Goal: Information Seeking & Learning: Find specific fact

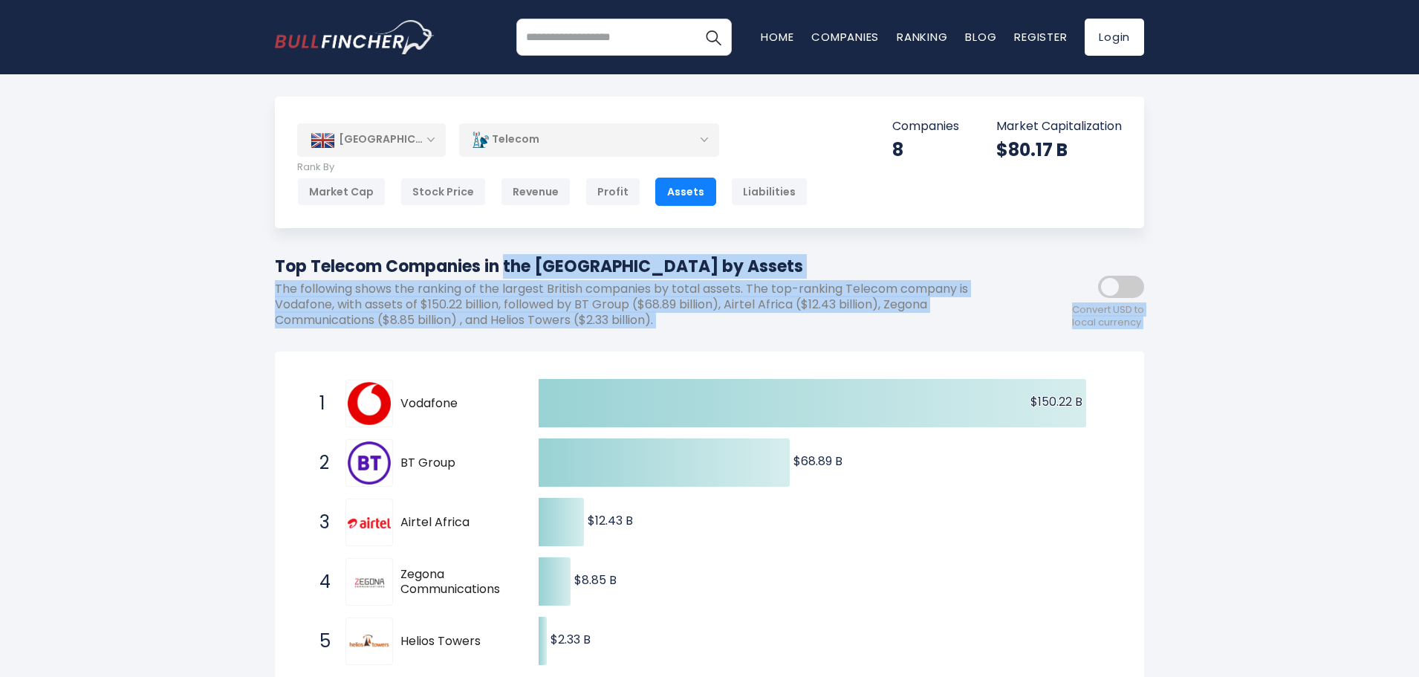
drag, startPoint x: 269, startPoint y: 269, endPoint x: 775, endPoint y: 340, distance: 510.9
drag, startPoint x: 775, startPoint y: 340, endPoint x: 256, endPoint y: 256, distance: 525.2
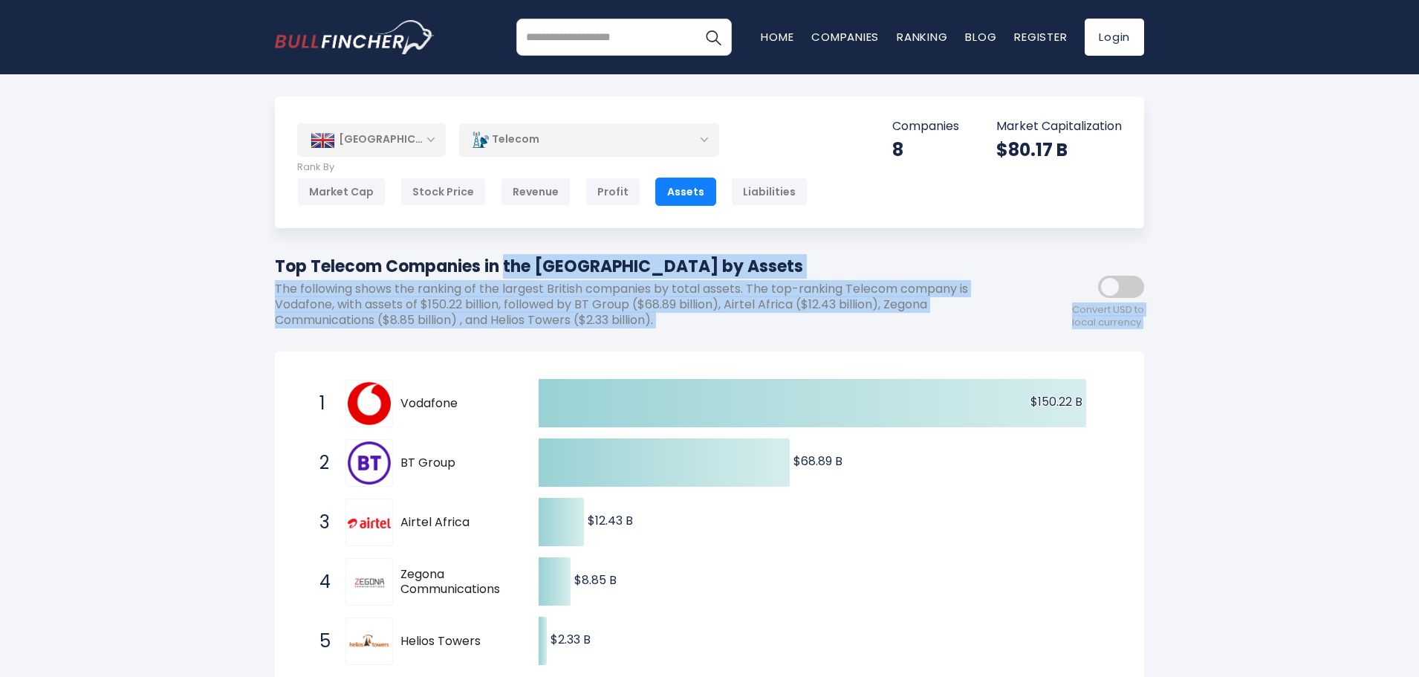
drag, startPoint x: 256, startPoint y: 256, endPoint x: 690, endPoint y: 324, distance: 439.0
click at [690, 324] on p "The following shows the ranking of the largest British companies by total asset…" at bounding box center [642, 305] width 735 height 46
drag, startPoint x: 690, startPoint y: 324, endPoint x: 270, endPoint y: 267, distance: 423.5
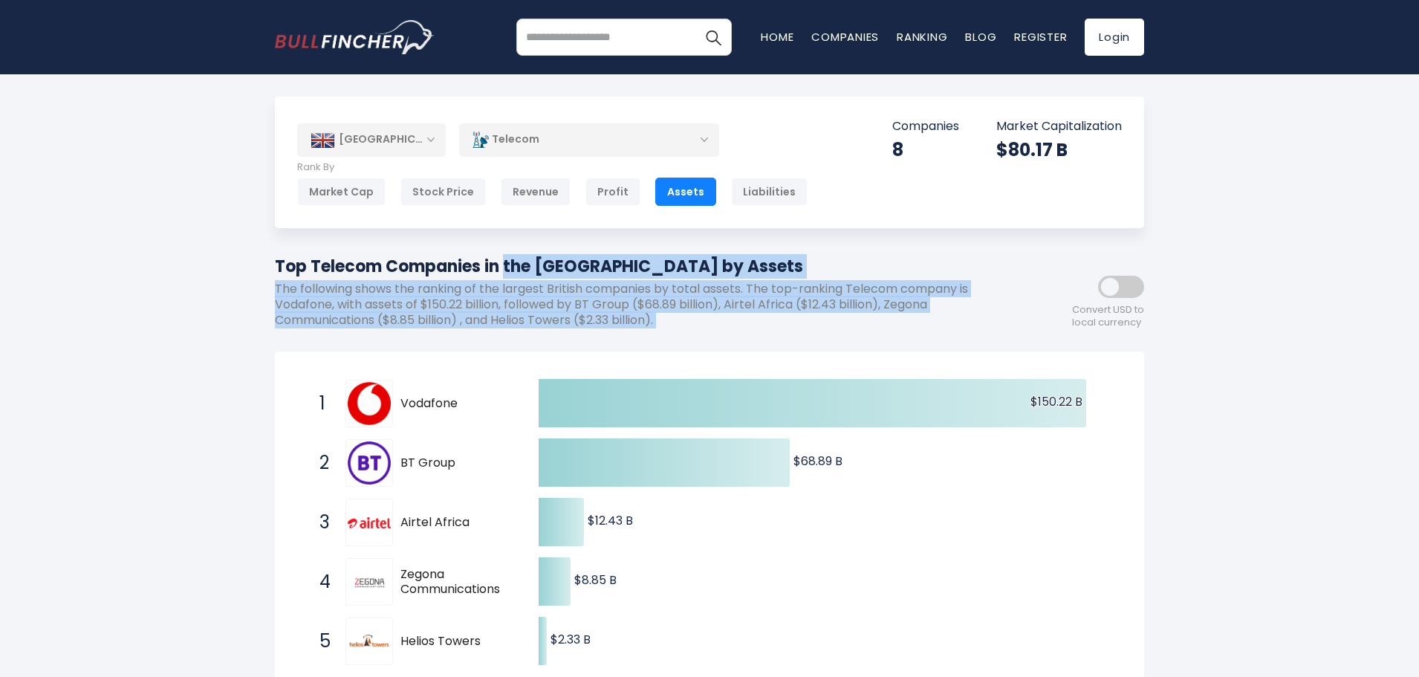
drag, startPoint x: 270, startPoint y: 267, endPoint x: 785, endPoint y: 336, distance: 519.3
click at [785, 336] on div "Top Telecom Companies in the [GEOGRAPHIC_DATA] by Assets The following shows th…" at bounding box center [642, 296] width 735 height 85
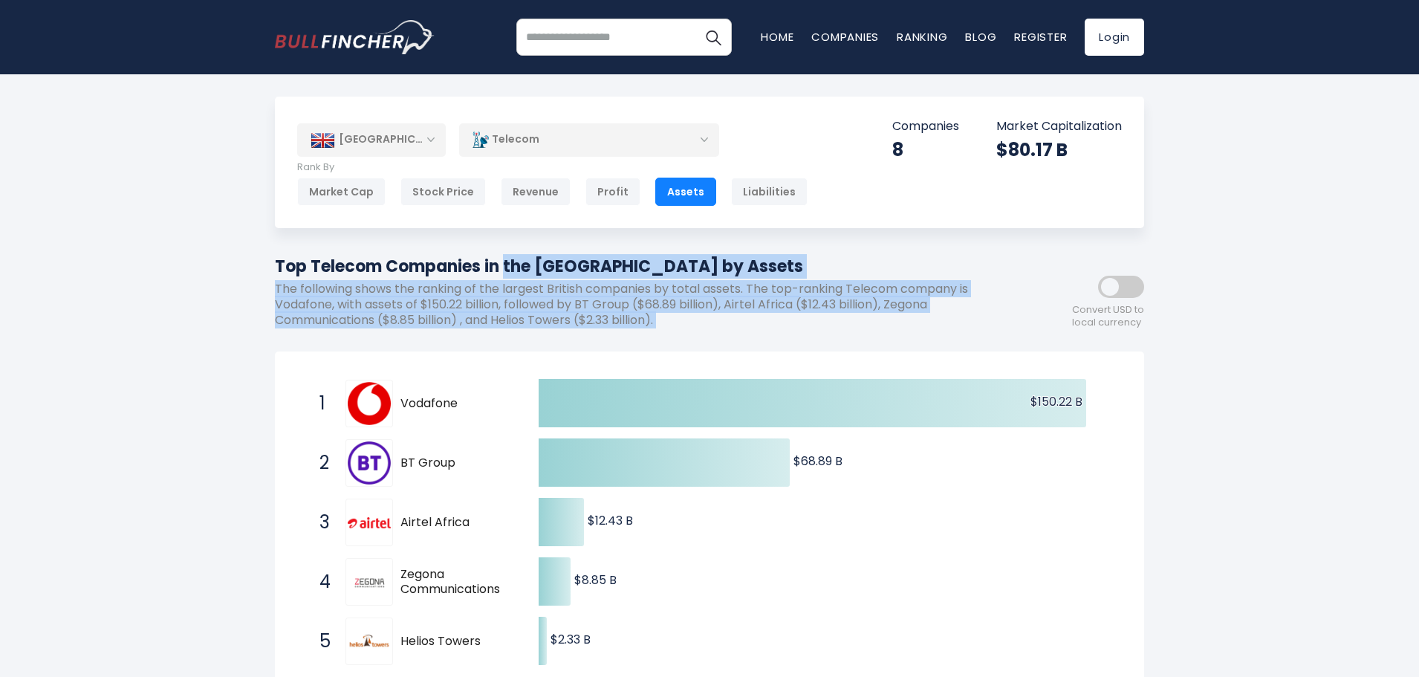
drag, startPoint x: 785, startPoint y: 336, endPoint x: 265, endPoint y: 255, distance: 526.2
drag, startPoint x: 265, startPoint y: 255, endPoint x: 727, endPoint y: 331, distance: 468.2
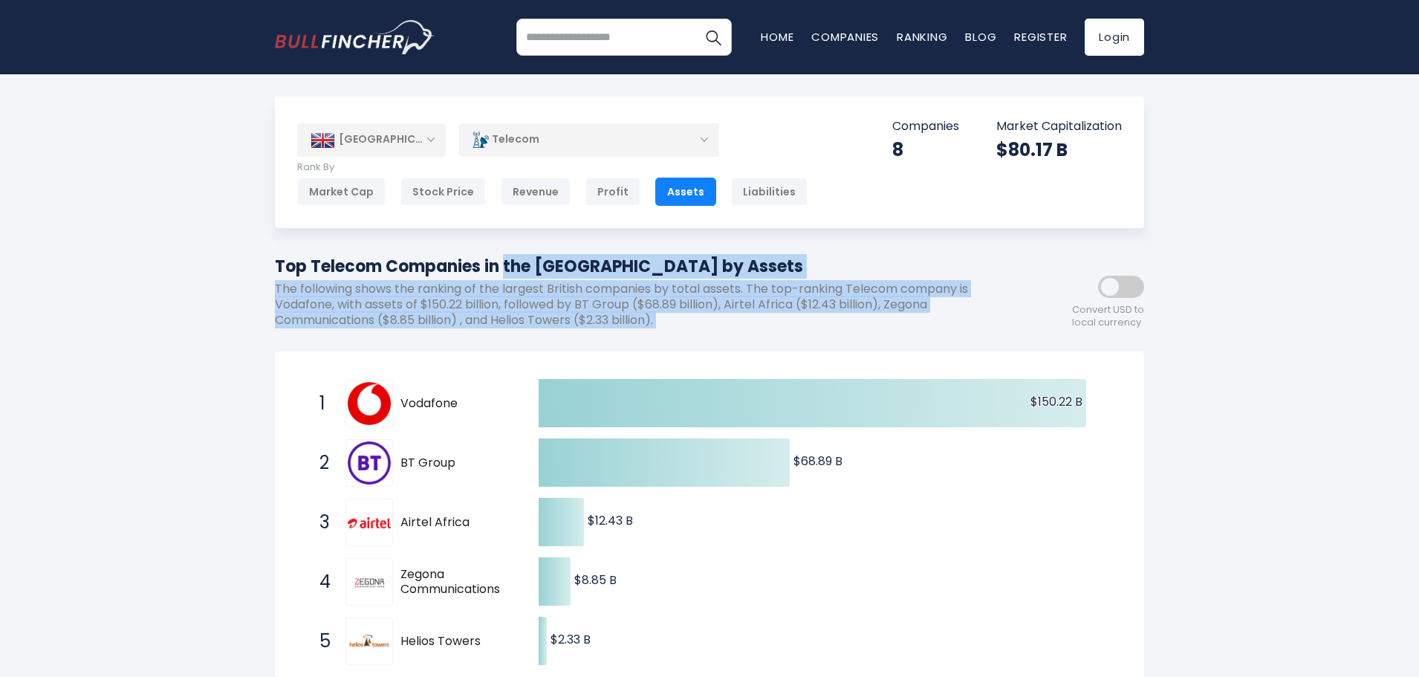
click at [727, 331] on div "Top Telecom Companies in the [GEOGRAPHIC_DATA] by Assets The following shows th…" at bounding box center [642, 296] width 735 height 85
drag, startPoint x: 727, startPoint y: 331, endPoint x: 249, endPoint y: 244, distance: 486.1
drag, startPoint x: 249, startPoint y: 244, endPoint x: 698, endPoint y: 340, distance: 459.5
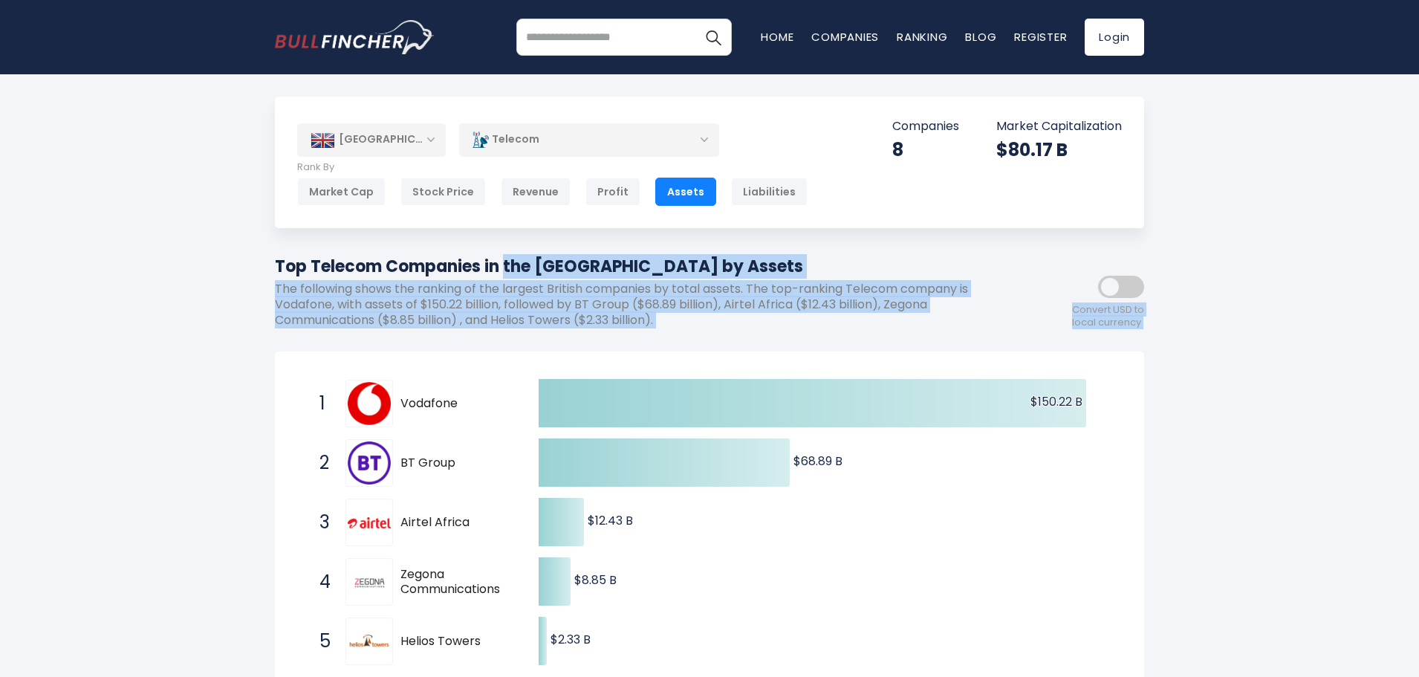
drag, startPoint x: 271, startPoint y: 261, endPoint x: 713, endPoint y: 322, distance: 446.1
click at [713, 322] on p "The following shows the ranking of the largest British companies by total asset…" at bounding box center [642, 305] width 735 height 46
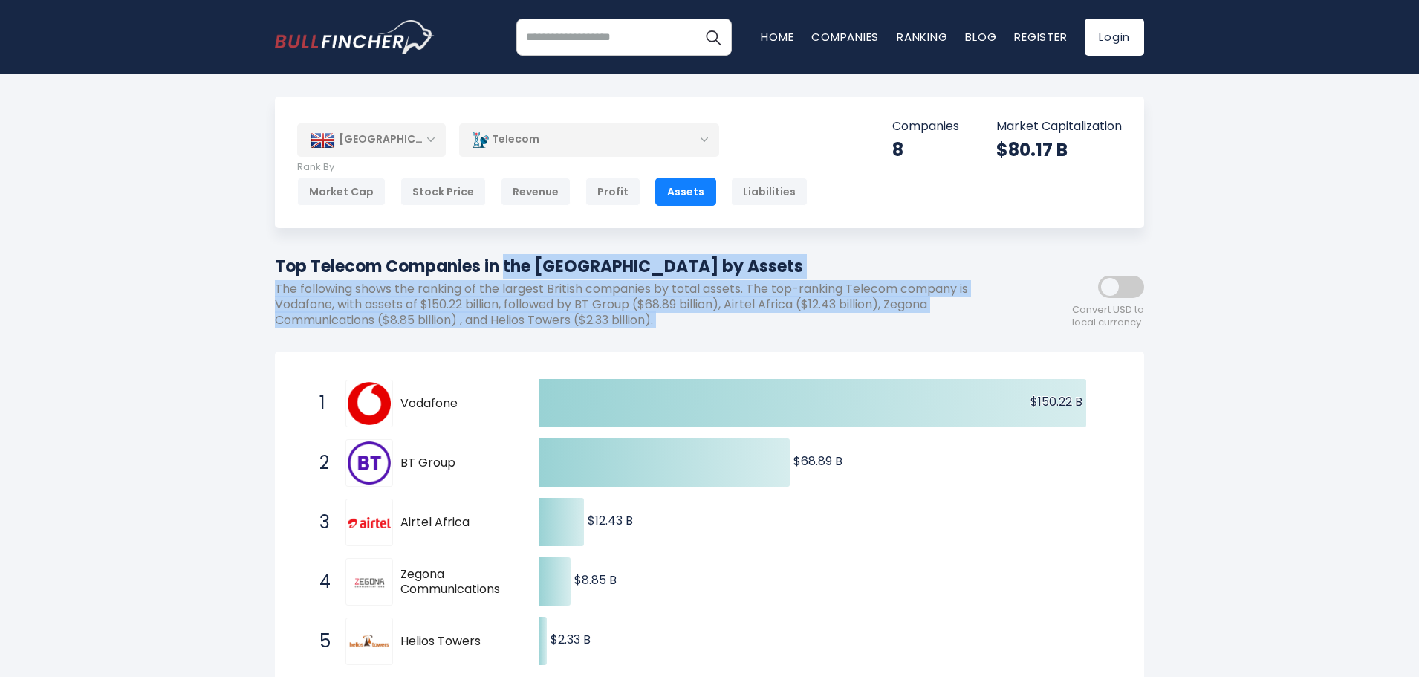
drag, startPoint x: 713, startPoint y: 322, endPoint x: 267, endPoint y: 259, distance: 450.0
drag, startPoint x: 267, startPoint y: 259, endPoint x: 731, endPoint y: 331, distance: 469.0
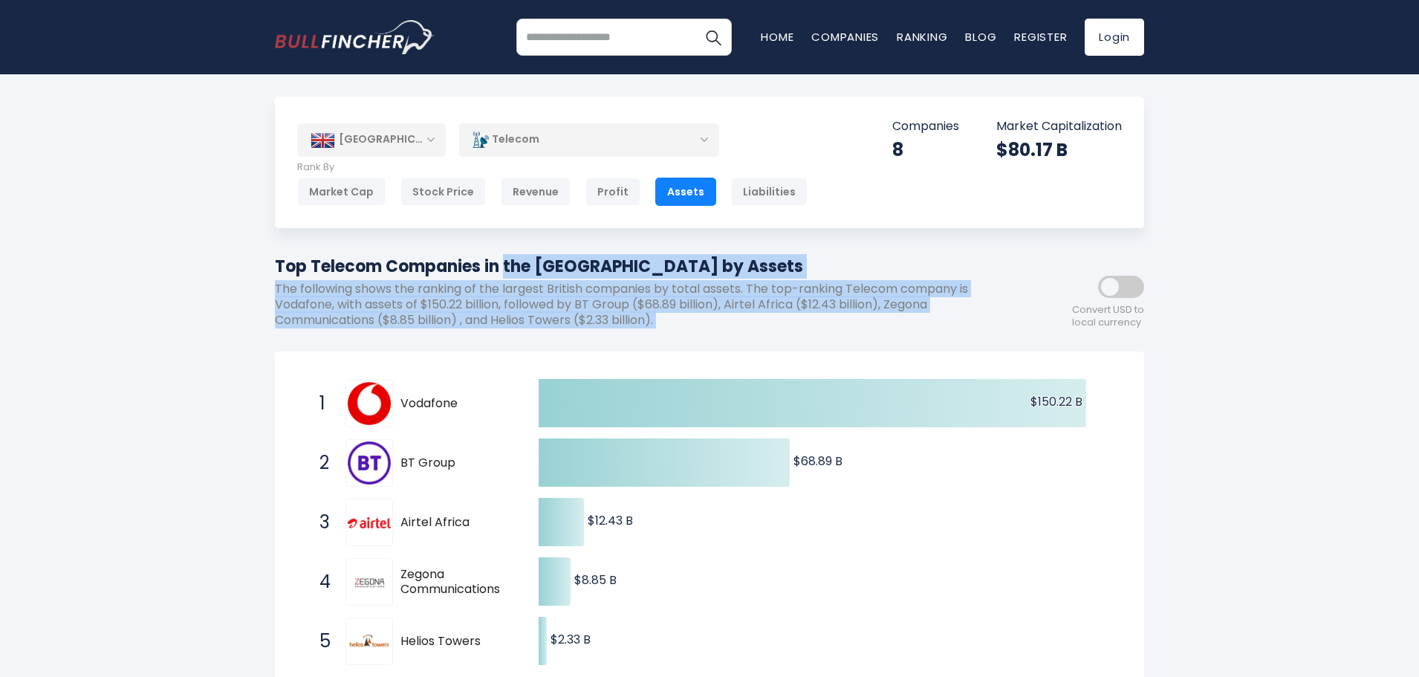
click at [731, 331] on div "Top Telecom Companies in the [GEOGRAPHIC_DATA] by Assets The following shows th…" at bounding box center [642, 296] width 735 height 85
drag, startPoint x: 731, startPoint y: 331, endPoint x: 250, endPoint y: 267, distance: 484.8
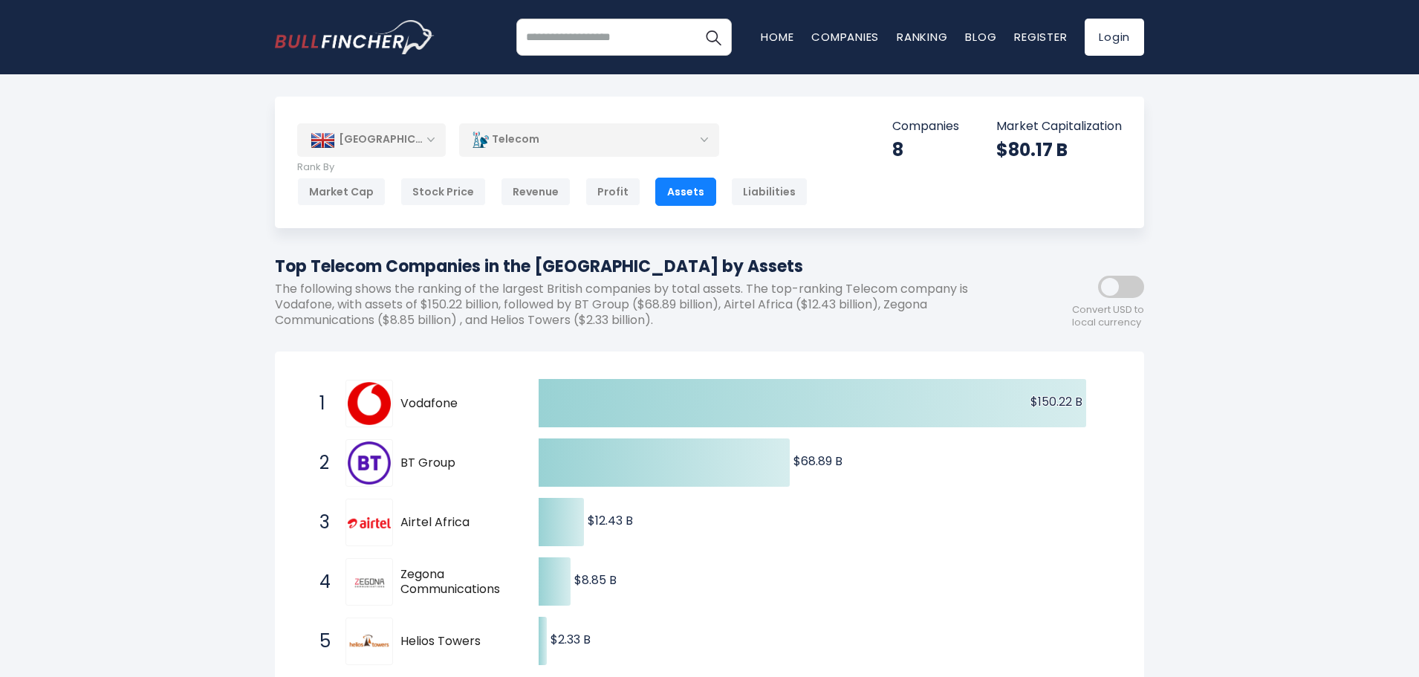
click at [709, 329] on div "Top Telecom Companies in the [GEOGRAPHIC_DATA] by Assets The following shows th…" at bounding box center [642, 296] width 735 height 85
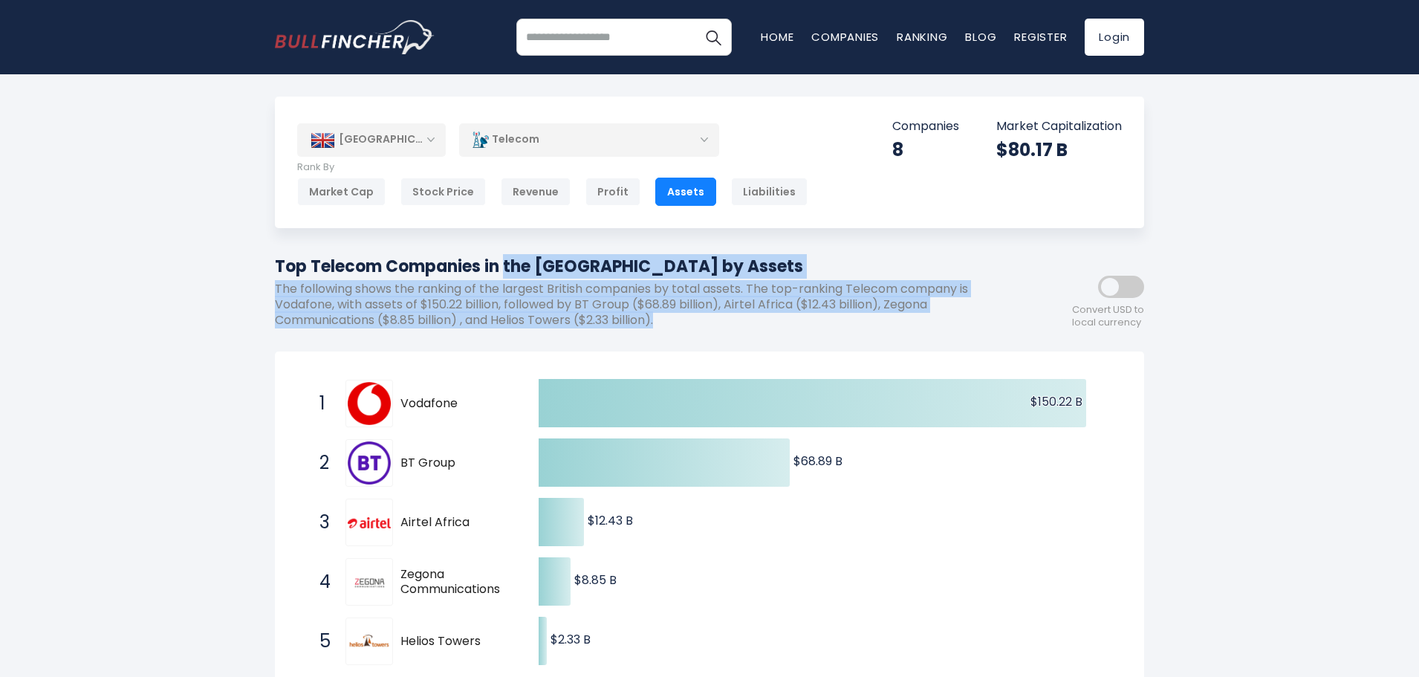
drag, startPoint x: 270, startPoint y: 266, endPoint x: 676, endPoint y: 325, distance: 409.8
click at [676, 325] on p "The following shows the ranking of the largest British companies by total asset…" at bounding box center [642, 305] width 735 height 46
drag, startPoint x: 676, startPoint y: 325, endPoint x: 255, endPoint y: 261, distance: 425.9
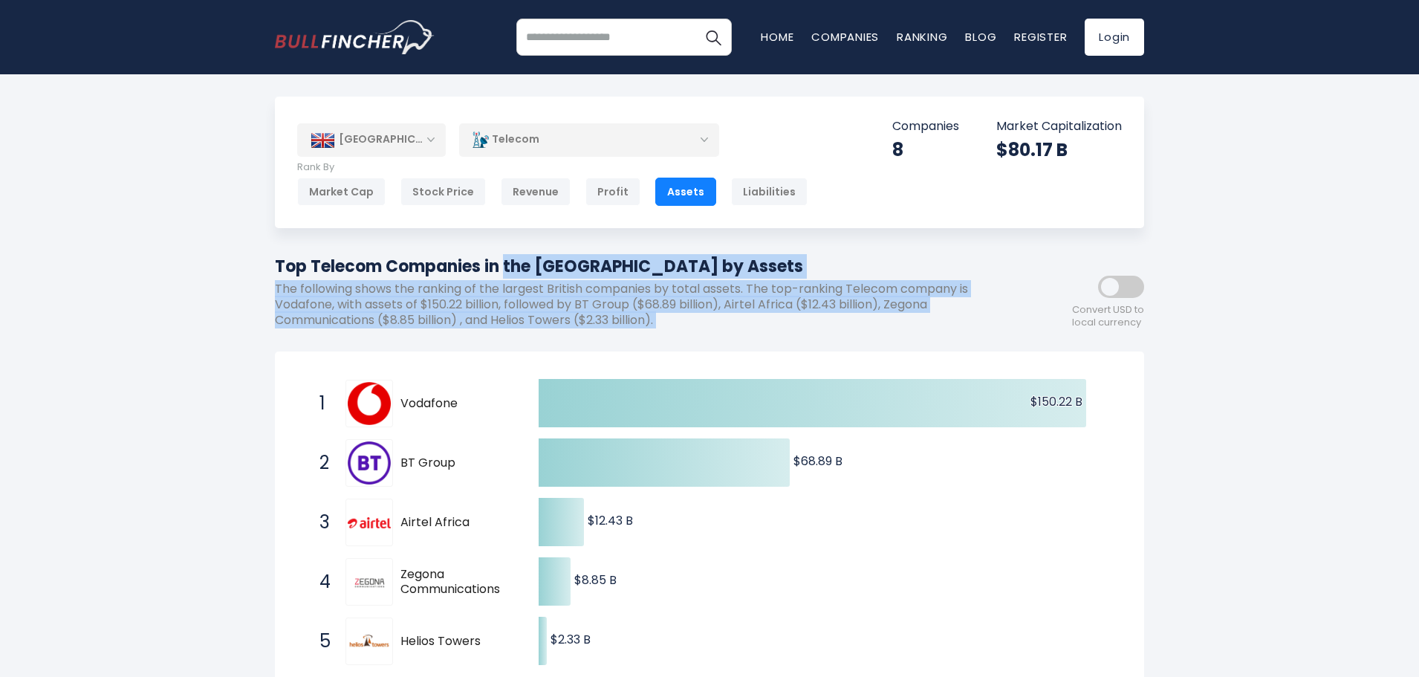
drag, startPoint x: 255, startPoint y: 261, endPoint x: 700, endPoint y: 323, distance: 449.9
click at [700, 323] on p "The following shows the ranking of the largest British companies by total asset…" at bounding box center [642, 305] width 735 height 46
drag, startPoint x: 700, startPoint y: 323, endPoint x: 262, endPoint y: 268, distance: 441.7
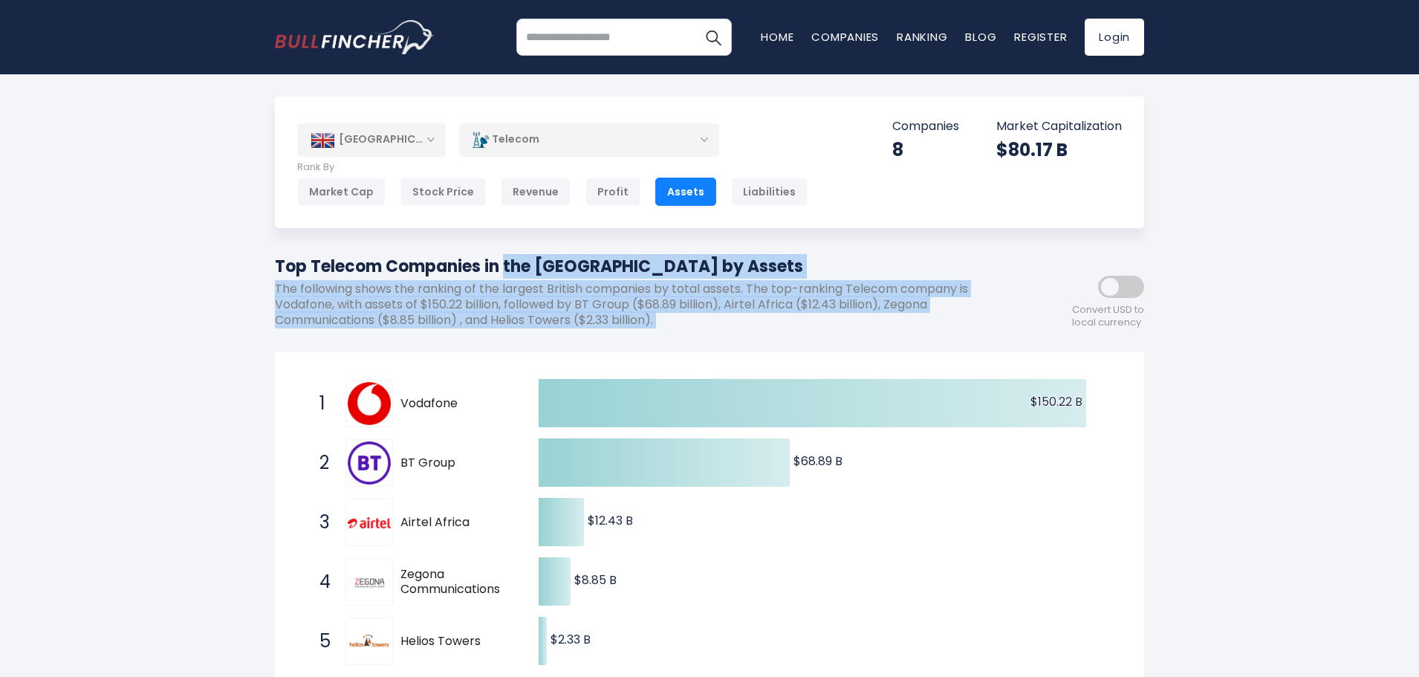
drag, startPoint x: 262, startPoint y: 268, endPoint x: 697, endPoint y: 327, distance: 438.5
click at [697, 327] on p "The following shows the ranking of the largest British companies by total asset…" at bounding box center [642, 305] width 735 height 46
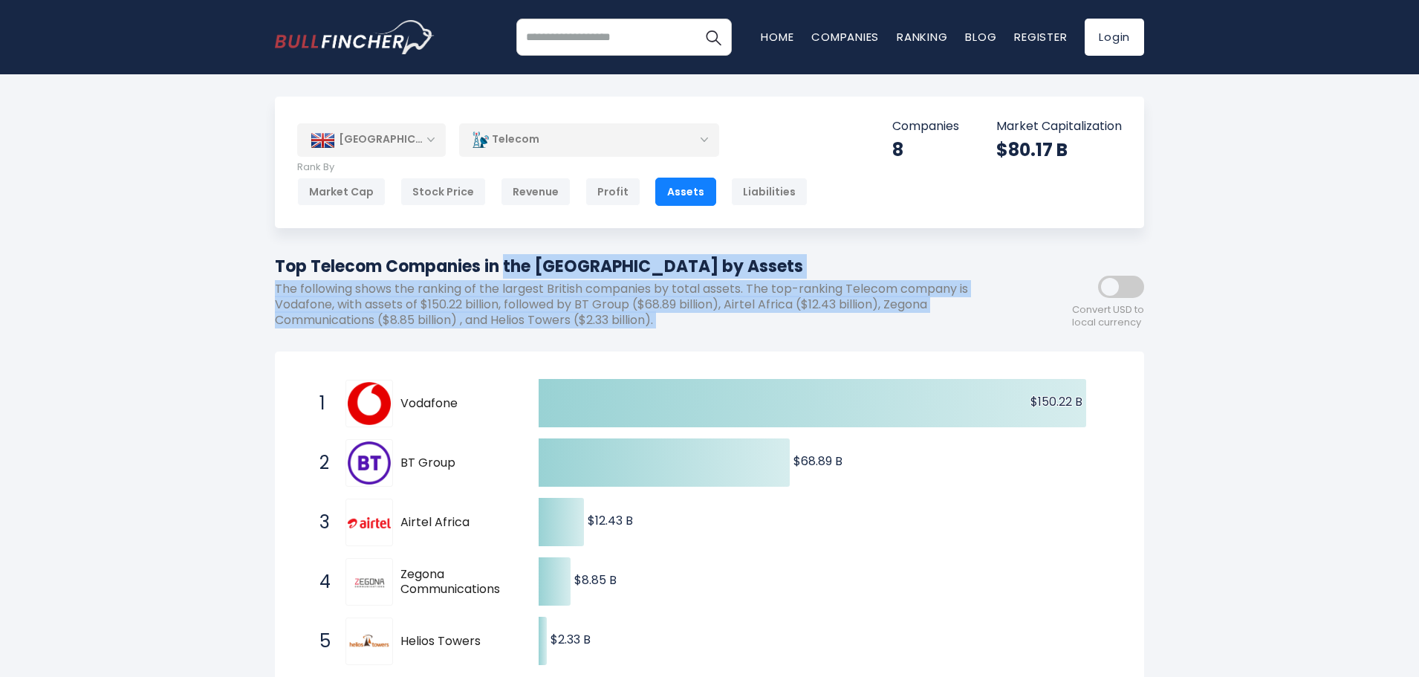
drag, startPoint x: 697, startPoint y: 327, endPoint x: 272, endPoint y: 264, distance: 429.6
drag, startPoint x: 256, startPoint y: 260, endPoint x: 683, endPoint y: 331, distance: 432.9
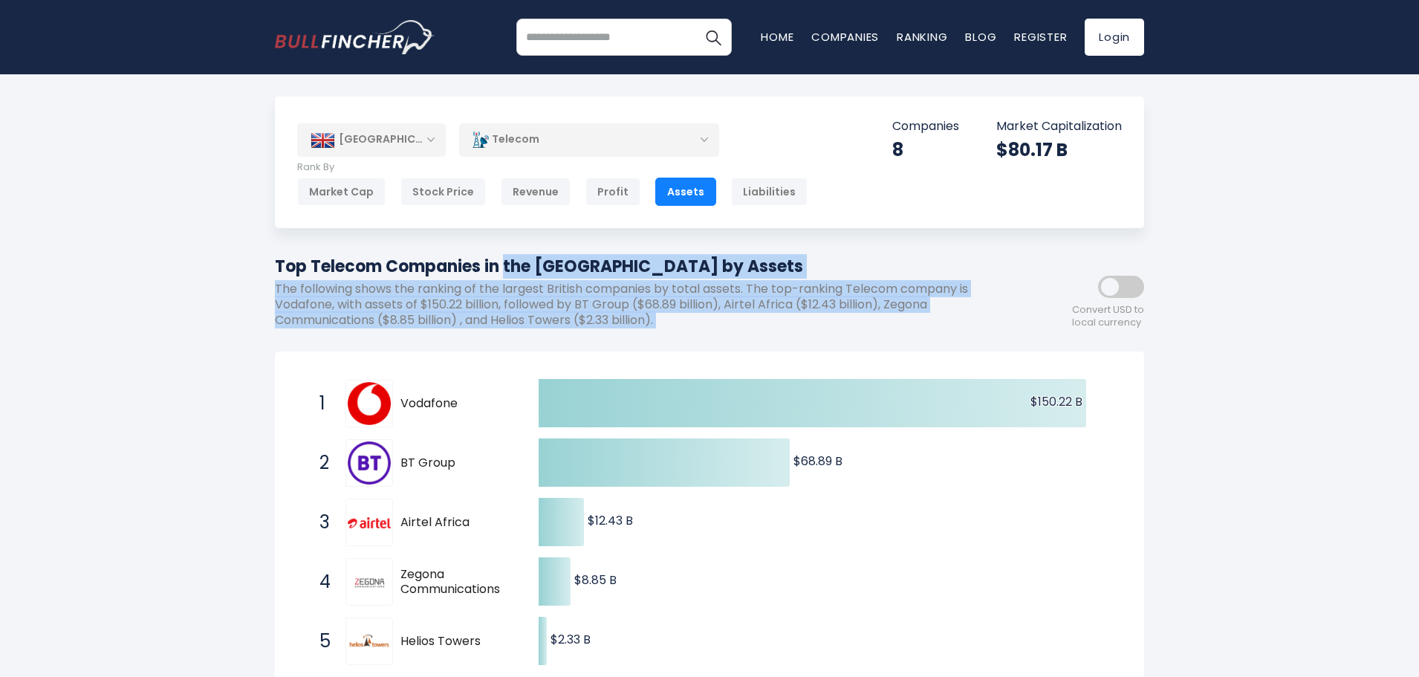
click at [683, 331] on div "Top Telecom Companies in the [GEOGRAPHIC_DATA] by Assets The following shows th…" at bounding box center [642, 296] width 735 height 85
drag, startPoint x: 683, startPoint y: 331, endPoint x: 253, endPoint y: 254, distance: 436.8
drag, startPoint x: 253, startPoint y: 254, endPoint x: 678, endPoint y: 329, distance: 432.2
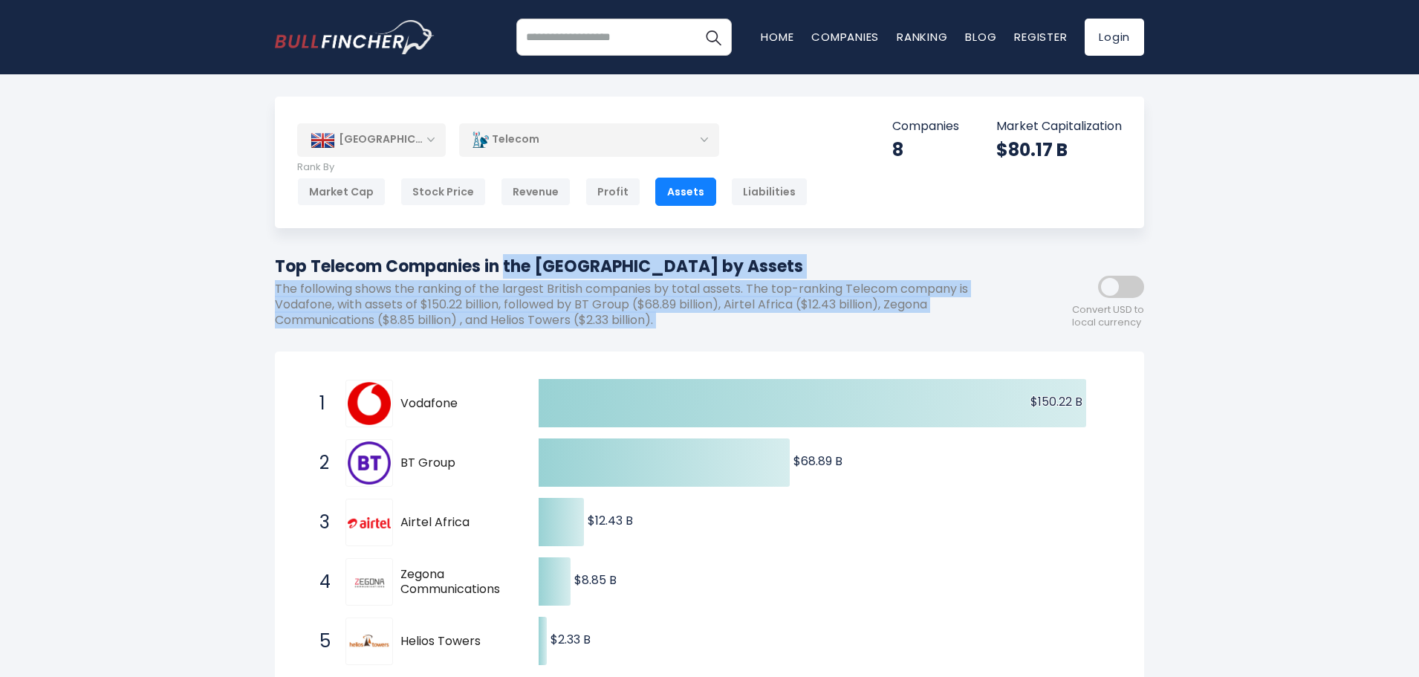
click at [678, 328] on div "Top Telecom Companies in the [GEOGRAPHIC_DATA] by Assets The following shows th…" at bounding box center [642, 296] width 735 height 85
click at [678, 324] on p "The following shows the ranking of the largest British companies by total asset…" at bounding box center [642, 305] width 735 height 46
drag, startPoint x: 678, startPoint y: 324, endPoint x: 267, endPoint y: 271, distance: 414.9
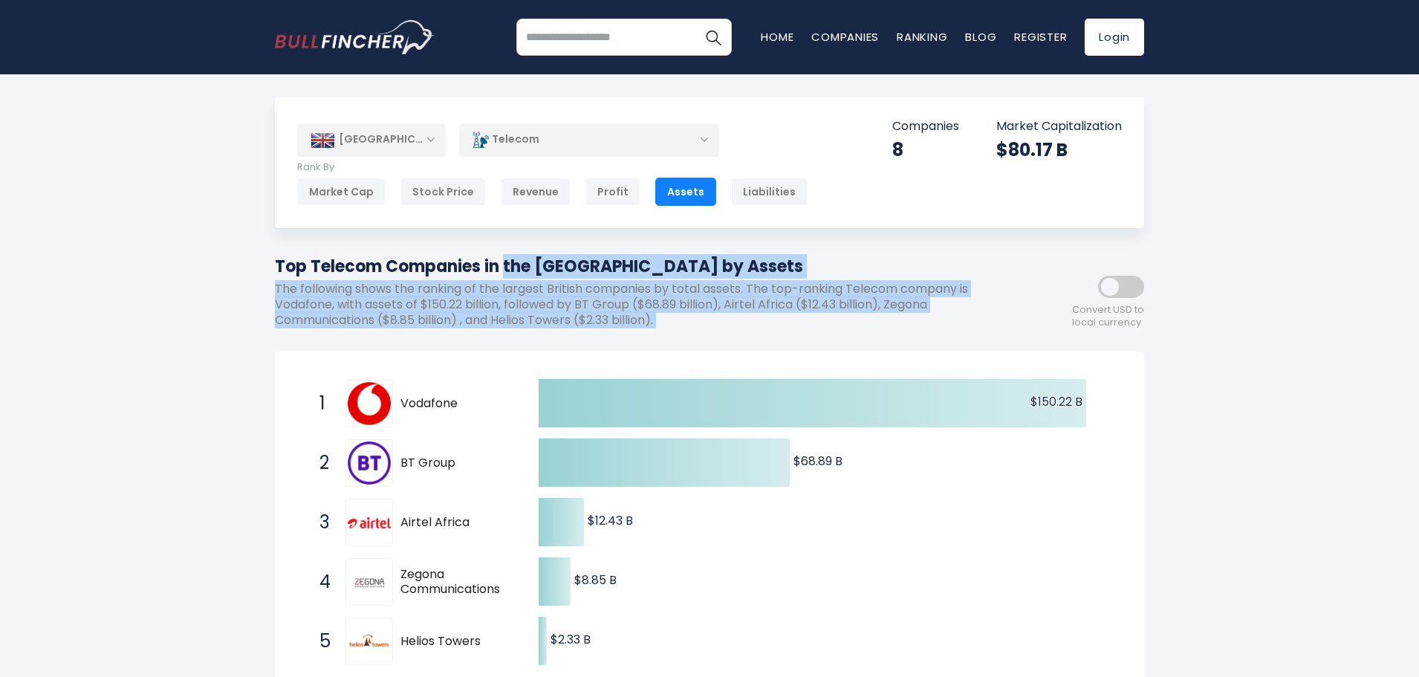
drag, startPoint x: 267, startPoint y: 271, endPoint x: 698, endPoint y: 334, distance: 436.1
click at [696, 331] on div "Top Telecom Companies in the [GEOGRAPHIC_DATA] by Assets The following shows th…" at bounding box center [642, 296] width 735 height 85
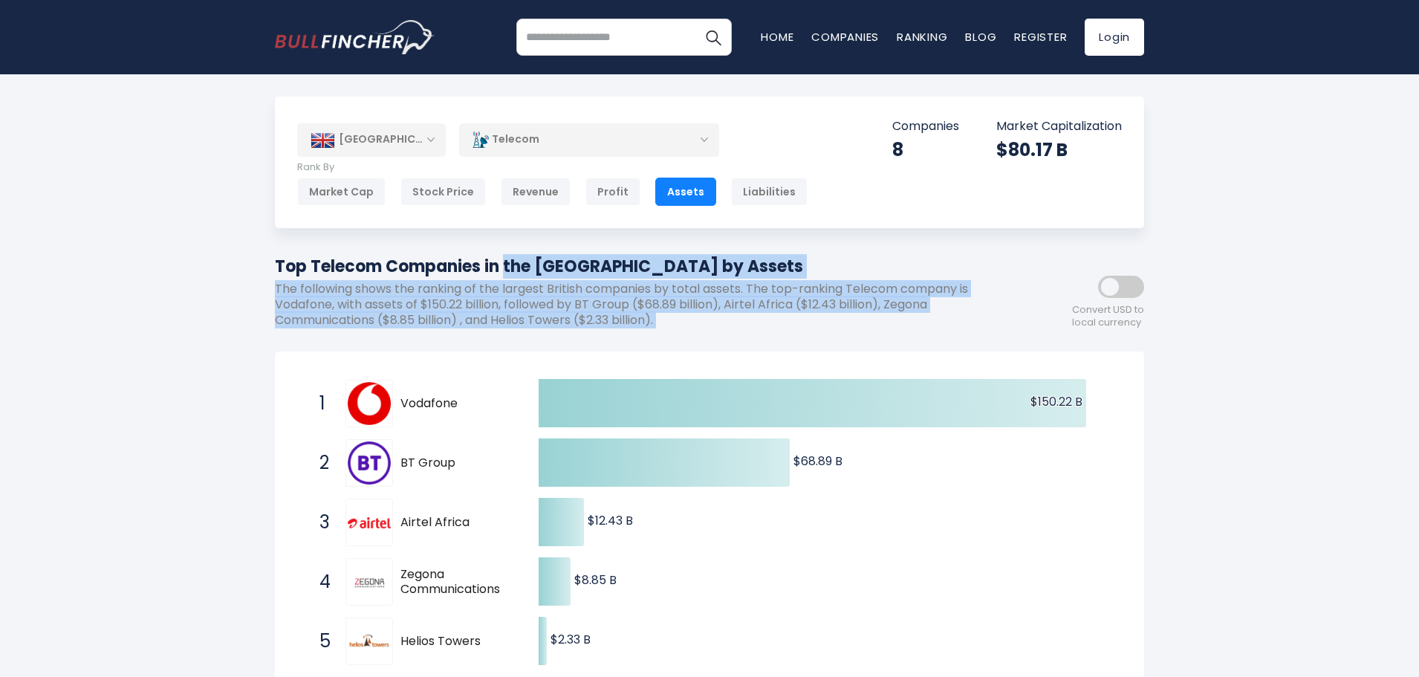
drag, startPoint x: 696, startPoint y: 331, endPoint x: 266, endPoint y: 267, distance: 434.8
drag, startPoint x: 266, startPoint y: 267, endPoint x: 680, endPoint y: 322, distance: 417.5
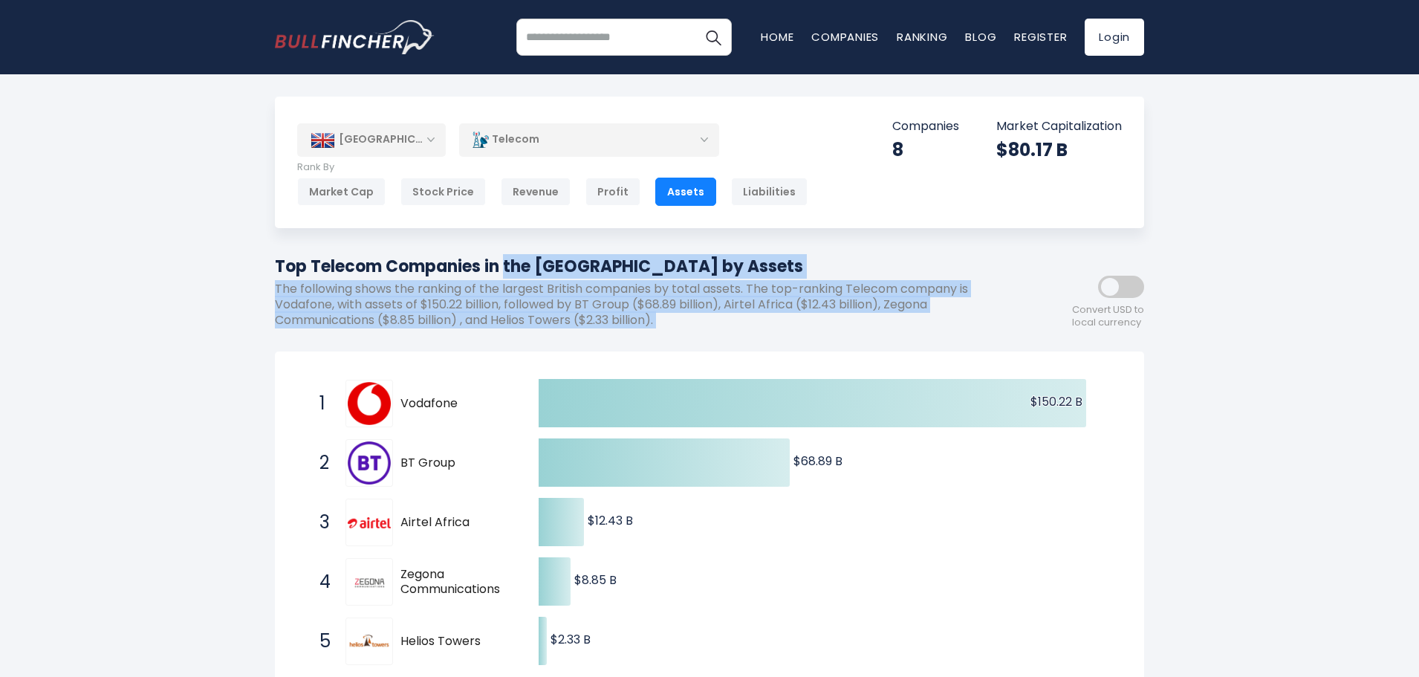
click at [680, 322] on p "The following shows the ranking of the largest British companies by total asset…" at bounding box center [642, 305] width 735 height 46
drag, startPoint x: 680, startPoint y: 322, endPoint x: 264, endPoint y: 263, distance: 420.2
drag, startPoint x: 264, startPoint y: 263, endPoint x: 675, endPoint y: 328, distance: 416.7
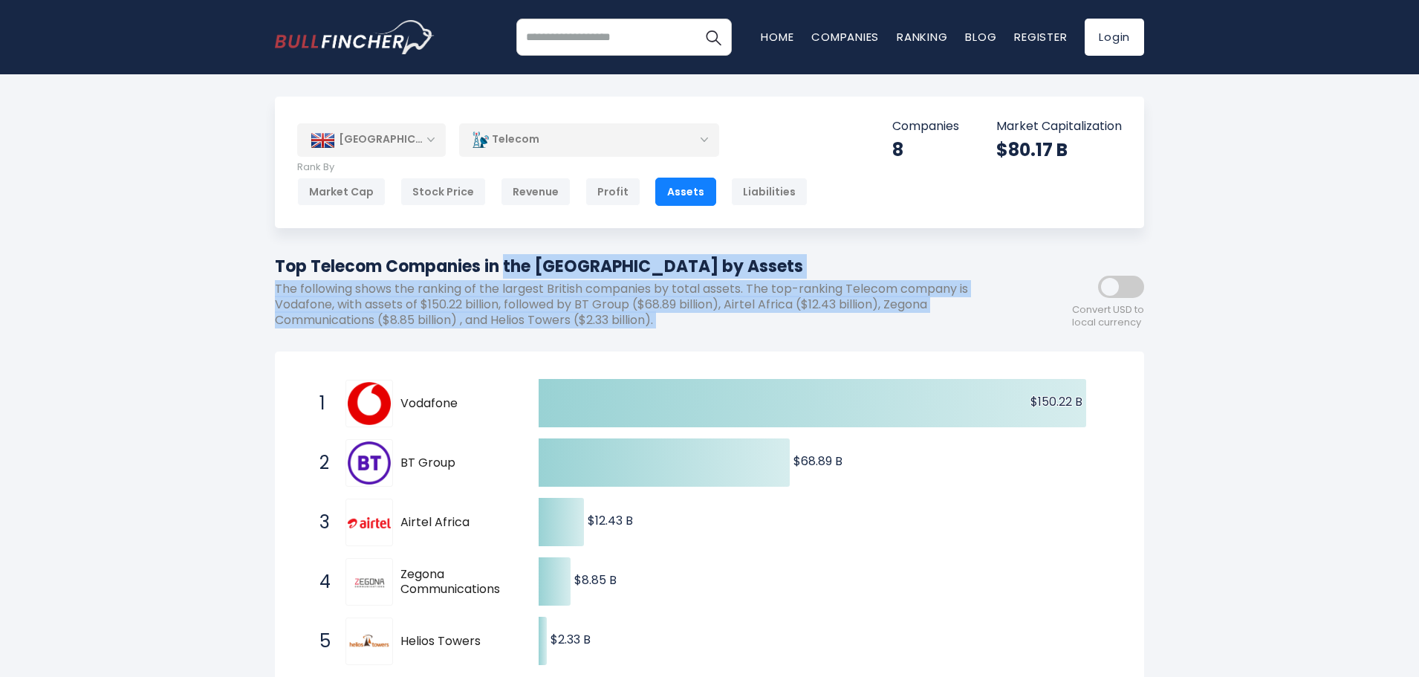
click at [675, 328] on div "Top Telecom Companies in the [GEOGRAPHIC_DATA] by Assets The following shows th…" at bounding box center [642, 296] width 735 height 85
drag, startPoint x: 675, startPoint y: 328, endPoint x: 273, endPoint y: 265, distance: 407.5
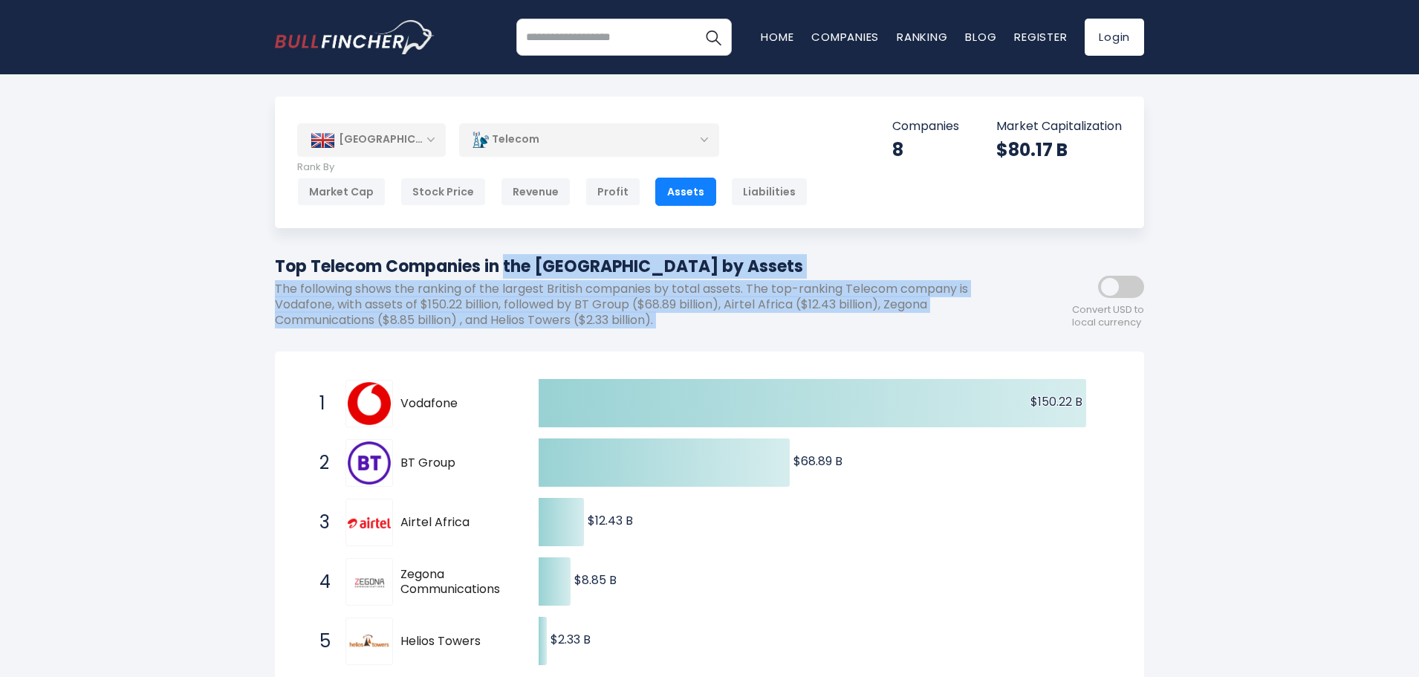
drag, startPoint x: 273, startPoint y: 265, endPoint x: 807, endPoint y: 332, distance: 539.0
click at [713, 328] on p "The following shows the ranking of the largest British companies by total asset…" at bounding box center [642, 305] width 735 height 46
drag, startPoint x: 713, startPoint y: 328, endPoint x: 271, endPoint y: 266, distance: 446.2
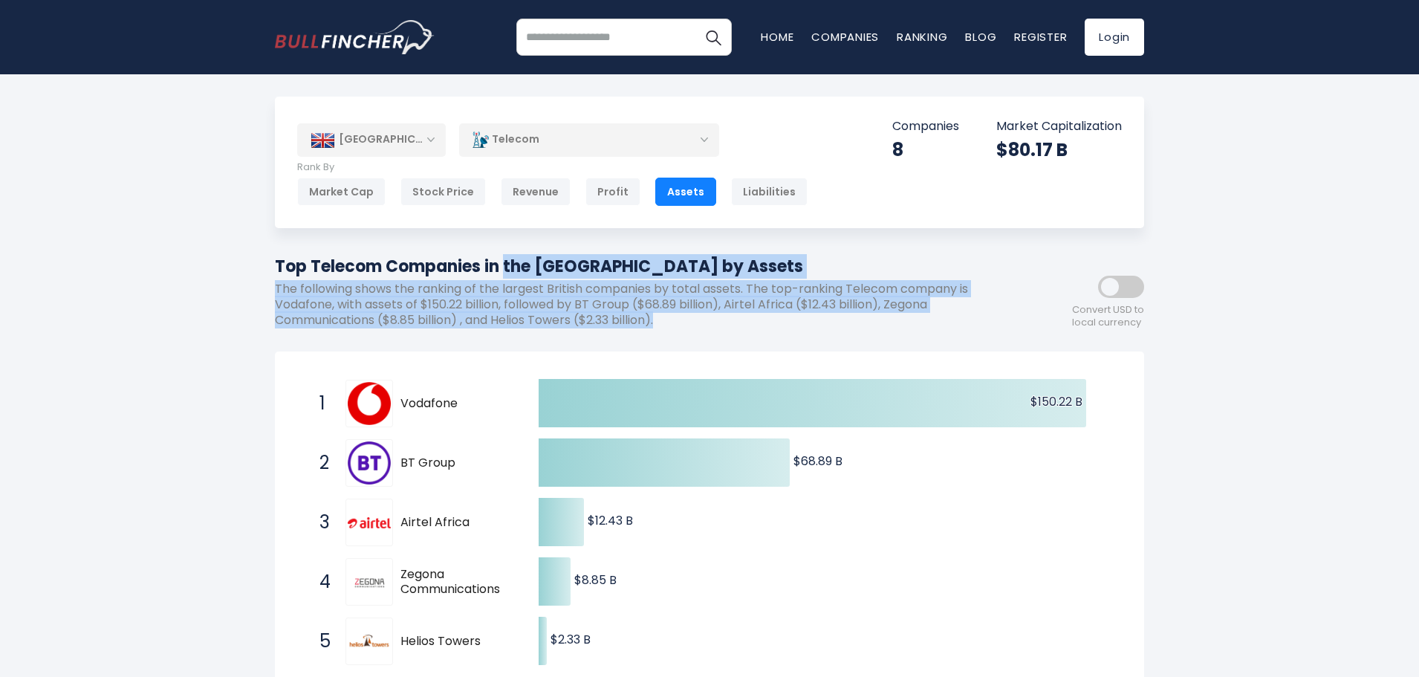
drag, startPoint x: 271, startPoint y: 266, endPoint x: 666, endPoint y: 326, distance: 399.7
click at [666, 326] on p "The following shows the ranking of the largest British companies by total asset…" at bounding box center [642, 305] width 735 height 46
drag, startPoint x: 666, startPoint y: 326, endPoint x: 273, endPoint y: 264, distance: 398.6
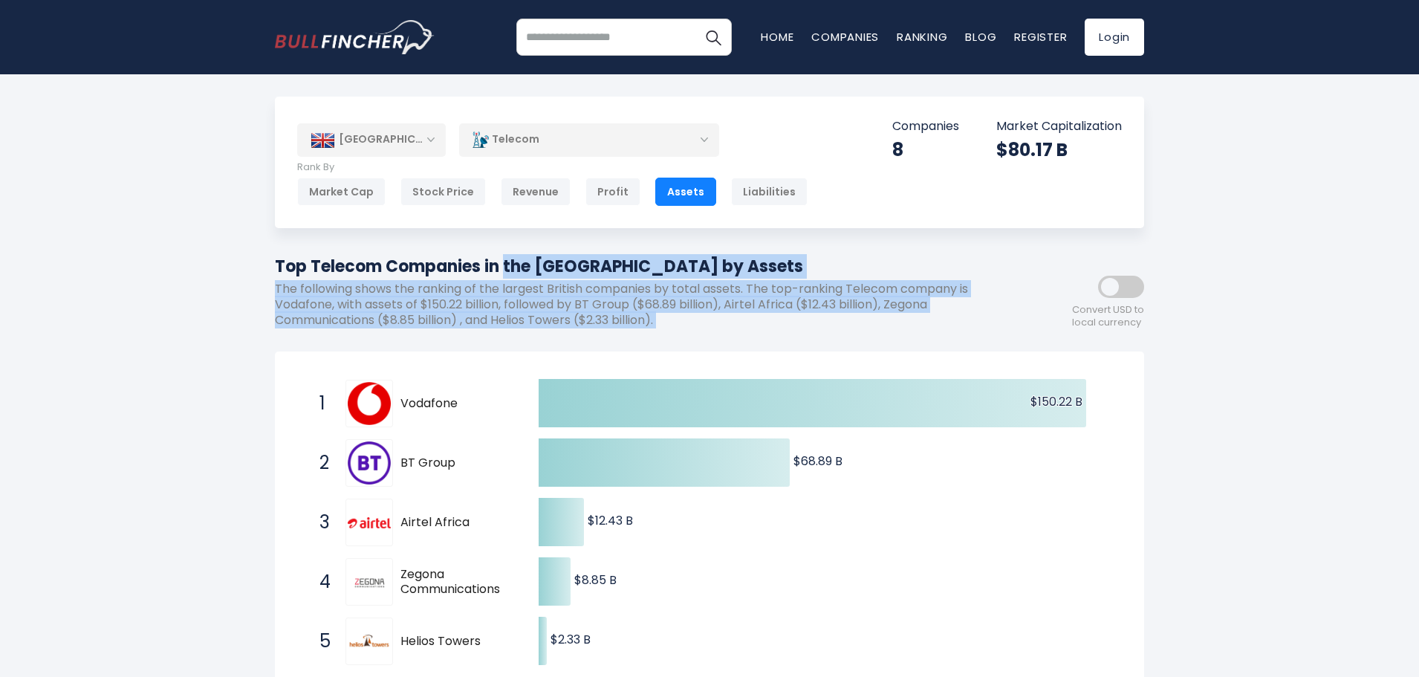
drag, startPoint x: 273, startPoint y: 264, endPoint x: 694, endPoint y: 331, distance: 426.4
click at [692, 327] on p "The following shows the ranking of the largest British companies by total asset…" at bounding box center [642, 305] width 735 height 46
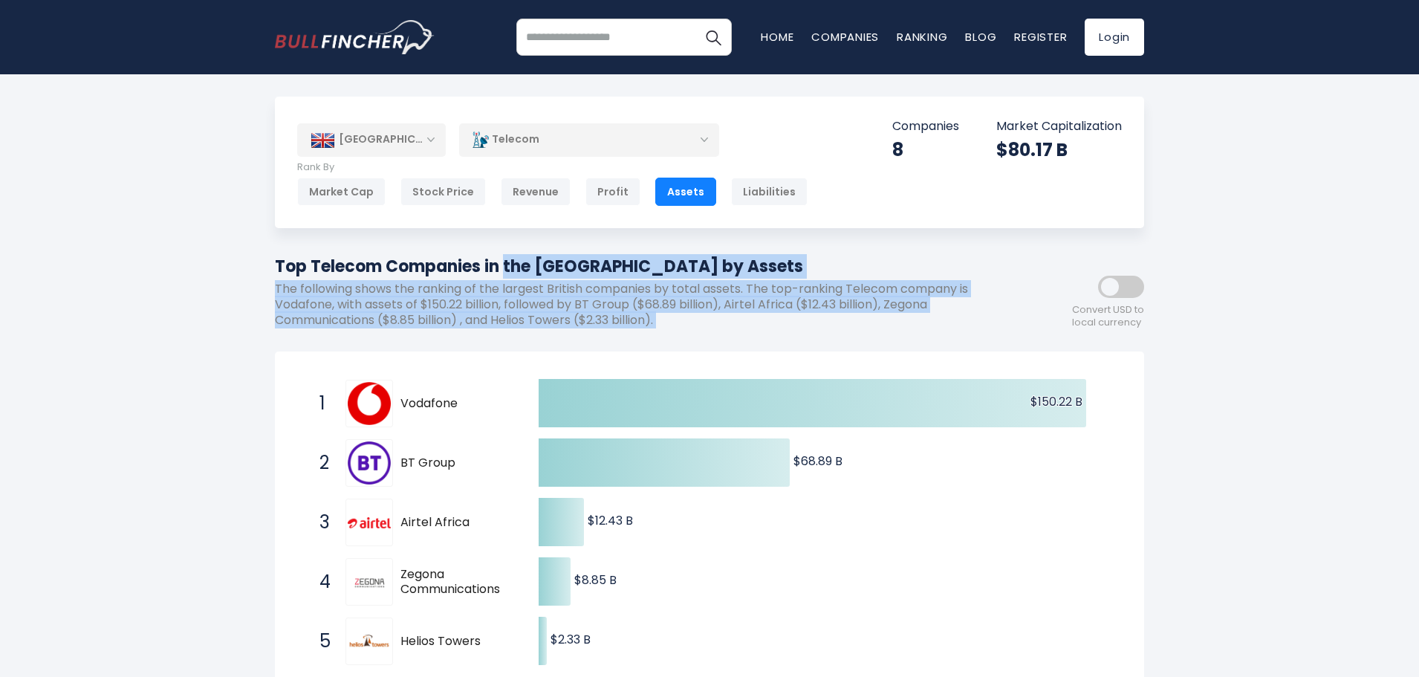
drag, startPoint x: 692, startPoint y: 327, endPoint x: 250, endPoint y: 243, distance: 449.9
drag, startPoint x: 250, startPoint y: 243, endPoint x: 676, endPoint y: 328, distance: 434.0
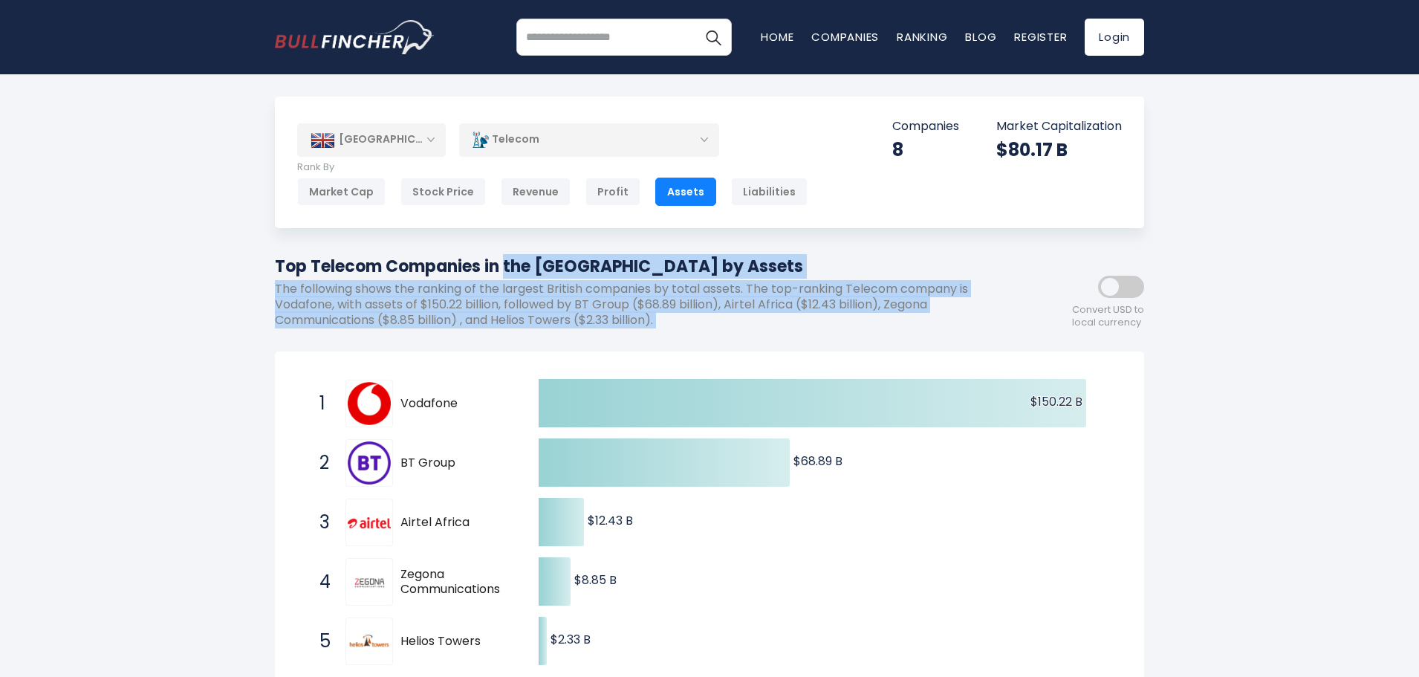
click at [676, 328] on p "The following shows the ranking of the largest British companies by total asset…" at bounding box center [642, 305] width 735 height 46
drag, startPoint x: 676, startPoint y: 328, endPoint x: 267, endPoint y: 261, distance: 413.9
drag, startPoint x: 267, startPoint y: 261, endPoint x: 679, endPoint y: 313, distance: 414.8
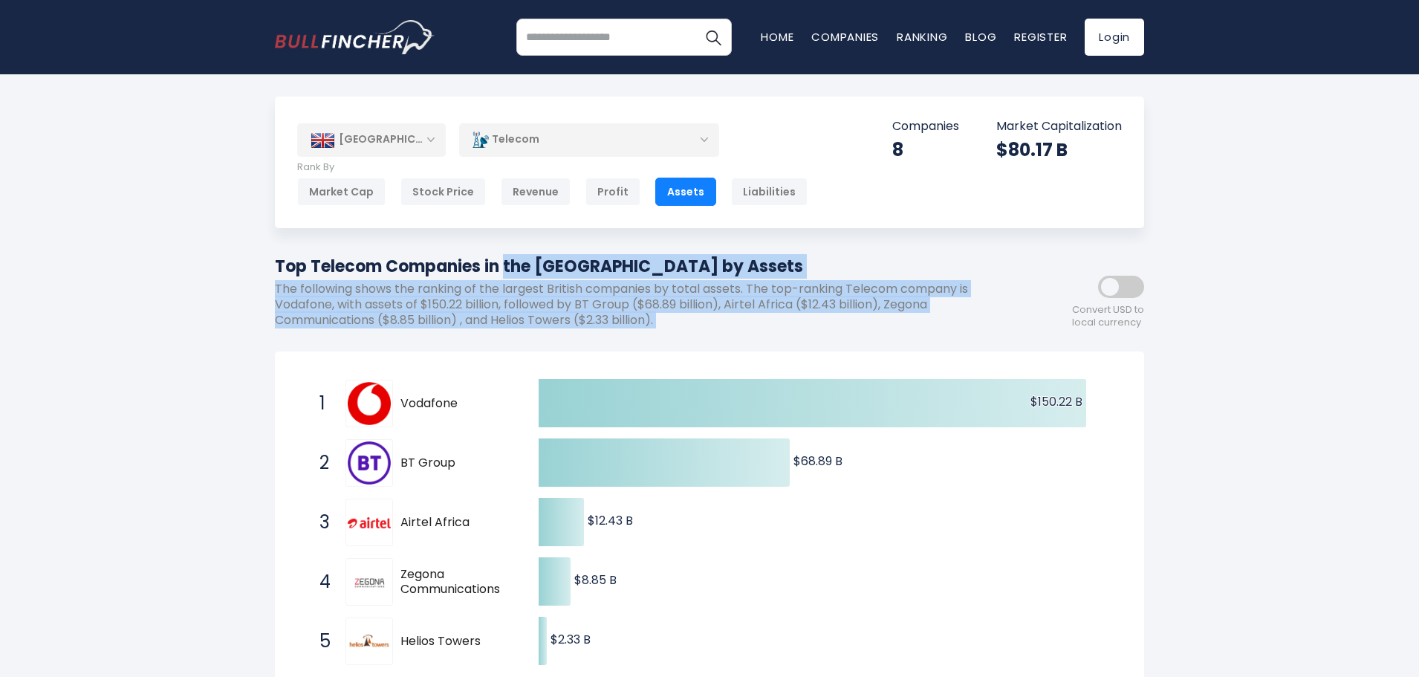
click at [275, 260] on h1 "Top Telecom Companies in the [GEOGRAPHIC_DATA] by Assets" at bounding box center [642, 266] width 735 height 25
drag, startPoint x: 275, startPoint y: 260, endPoint x: 736, endPoint y: 320, distance: 465.2
click at [736, 320] on div "Top Telecom Companies in the [GEOGRAPHIC_DATA] by Assets The following shows th…" at bounding box center [642, 296] width 735 height 85
click at [736, 320] on p "The following shows the ranking of the largest British companies by total asset…" at bounding box center [642, 305] width 735 height 46
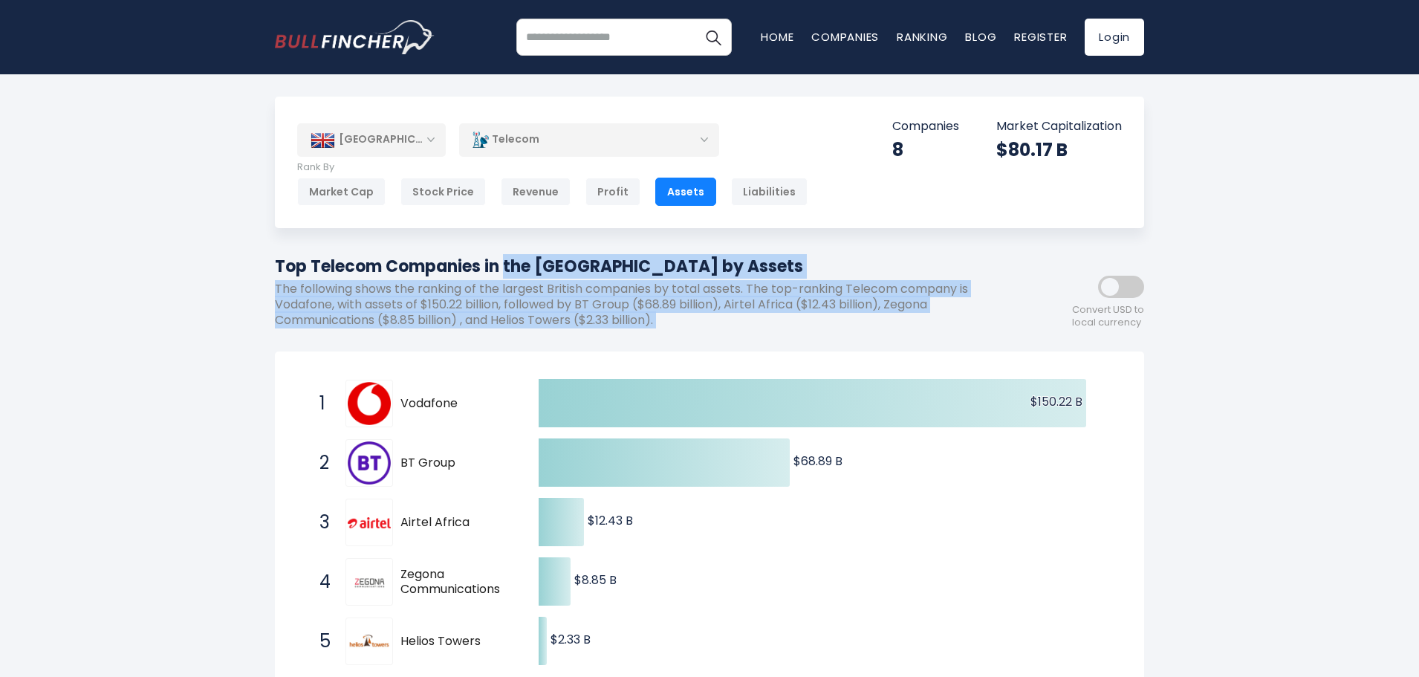
drag, startPoint x: 735, startPoint y: 320, endPoint x: 258, endPoint y: 258, distance: 481.6
drag, startPoint x: 258, startPoint y: 258, endPoint x: 715, endPoint y: 328, distance: 462.8
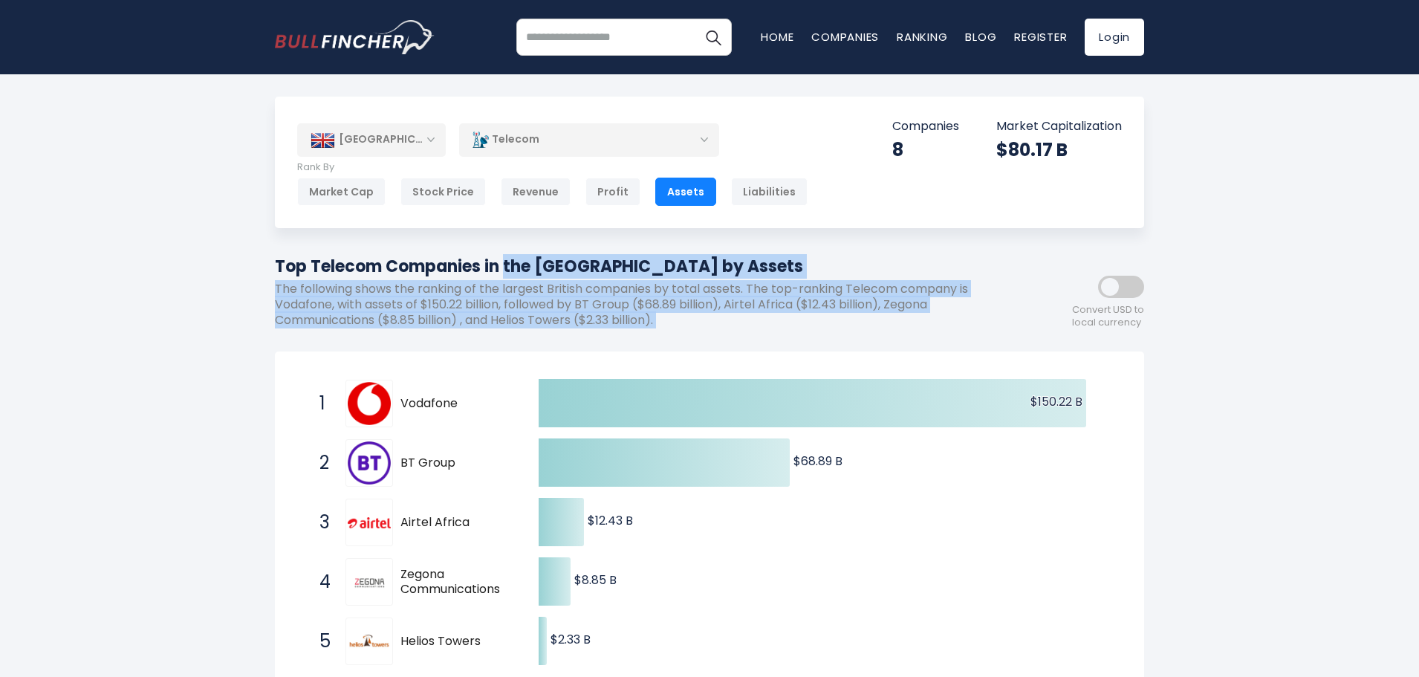
click at [715, 328] on p "The following shows the ranking of the largest British companies by total asset…" at bounding box center [642, 305] width 735 height 46
drag, startPoint x: 715, startPoint y: 328, endPoint x: 271, endPoint y: 256, distance: 450.0
drag, startPoint x: 271, startPoint y: 256, endPoint x: 722, endPoint y: 339, distance: 458.6
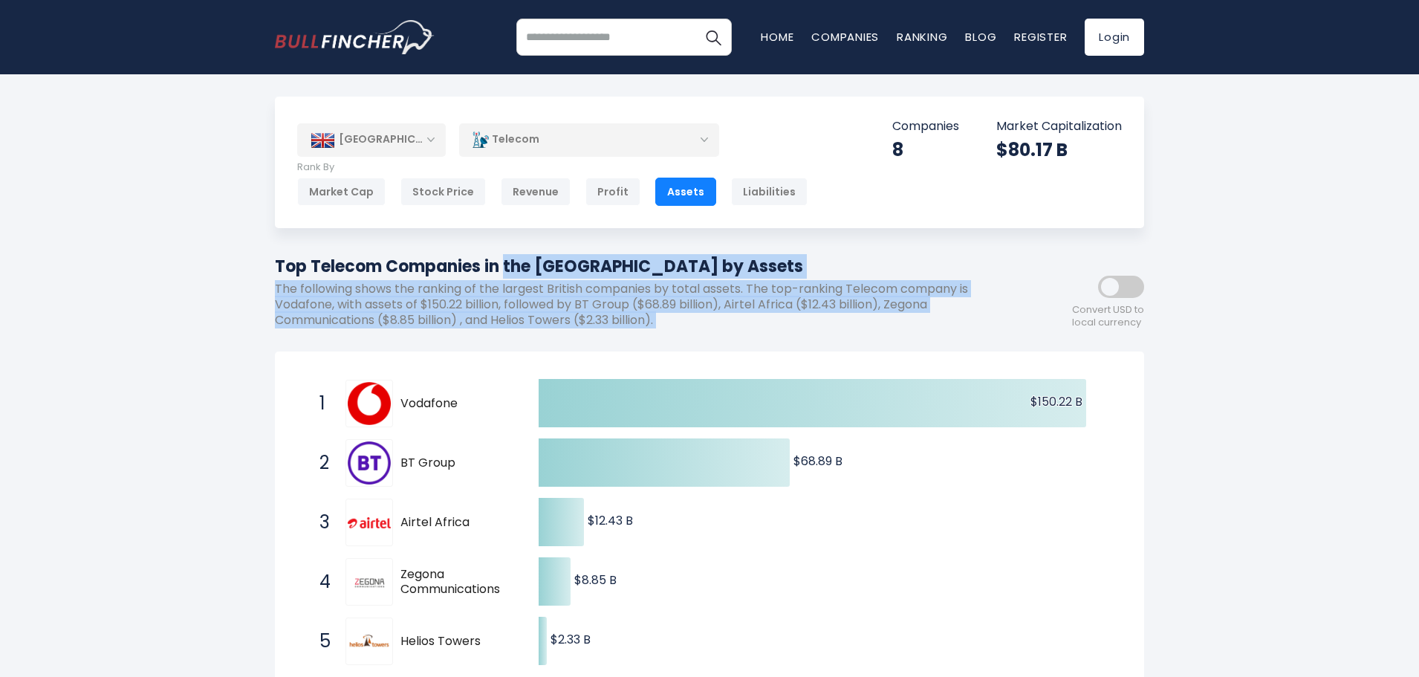
click at [722, 339] on div "Top Telecom Companies in the [GEOGRAPHIC_DATA] by Assets The following shows th…" at bounding box center [642, 296] width 735 height 85
drag
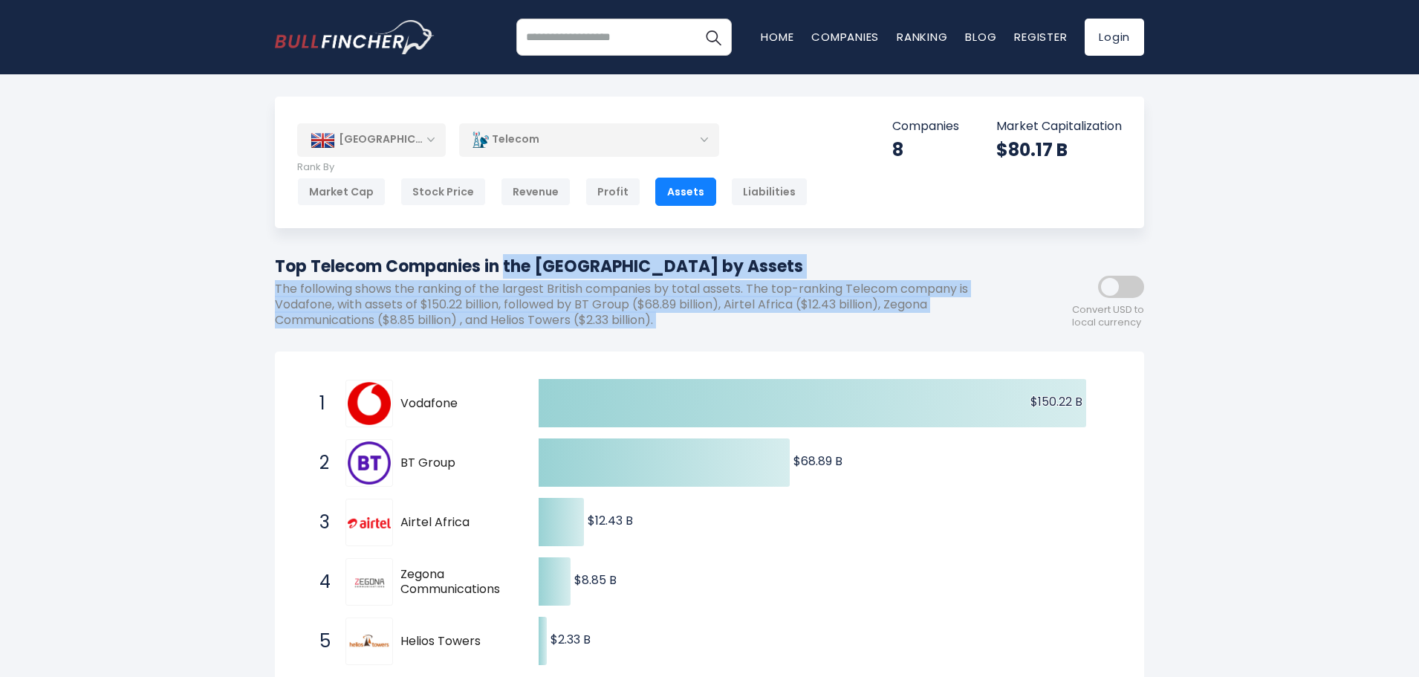
click at [690, 323] on p "The following shows the ranking of the largest British companies by total asset…" at bounding box center [642, 305] width 735 height 46
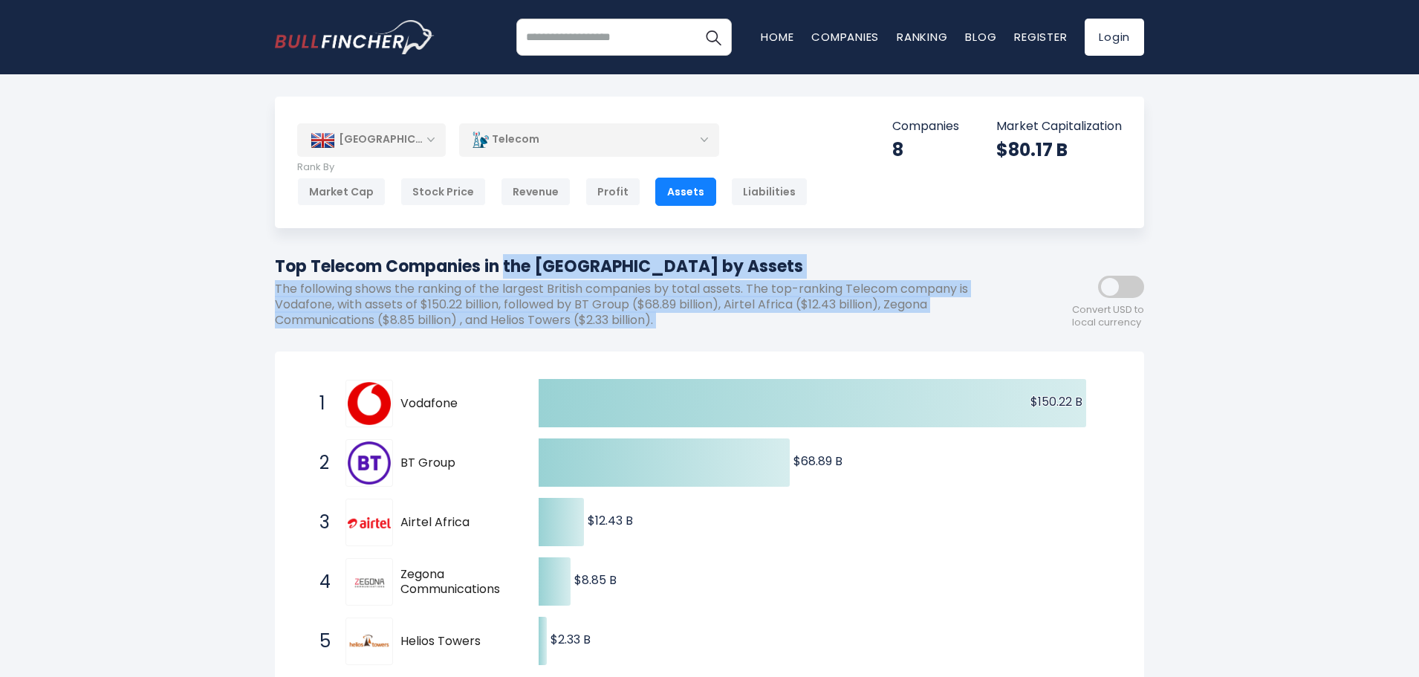
click at [671, 328] on div "Top Telecom Companies in the [GEOGRAPHIC_DATA] by Assets The following shows th…" at bounding box center [642, 296] width 735 height 85
click at [668, 326] on p "The following shows the ranking of the largest British companies by total asset…" at bounding box center [642, 305] width 735 height 46
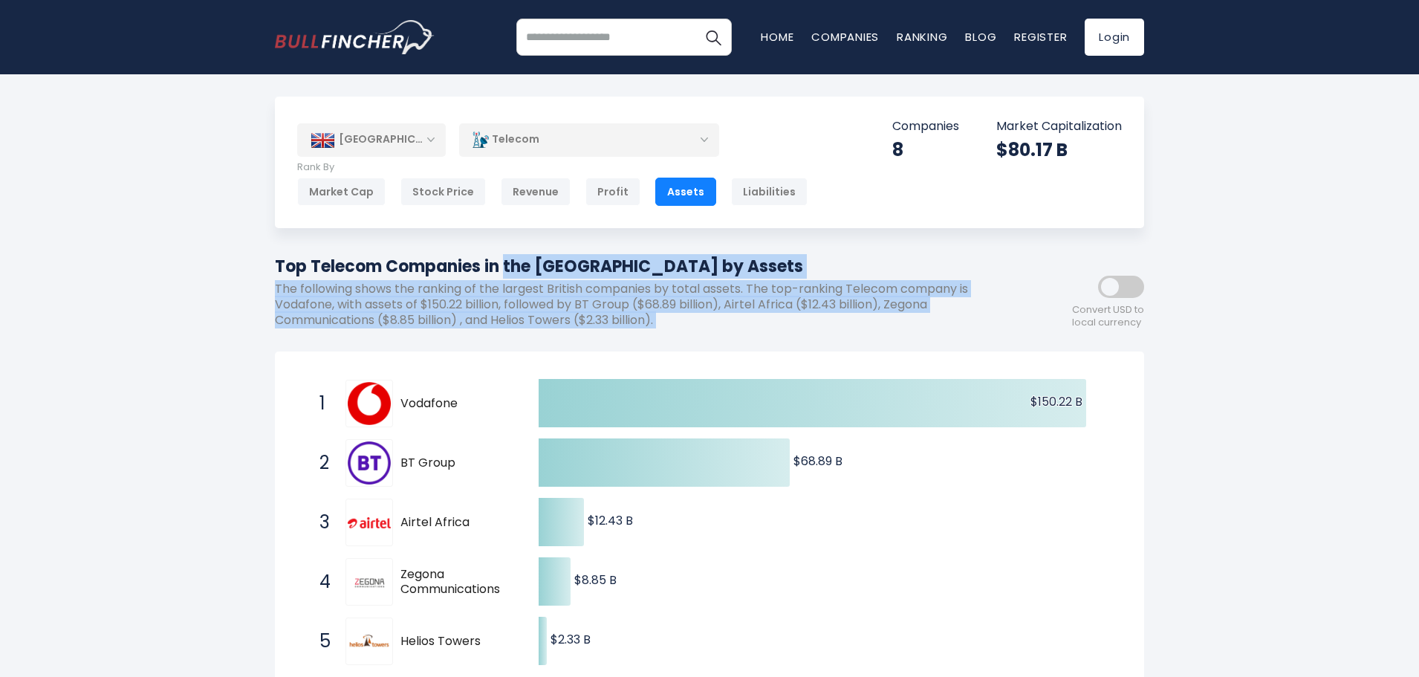
click at [749, 337] on div "Top Telecom Companies in the [GEOGRAPHIC_DATA] by Assets The following shows th…" at bounding box center [642, 296] width 735 height 85
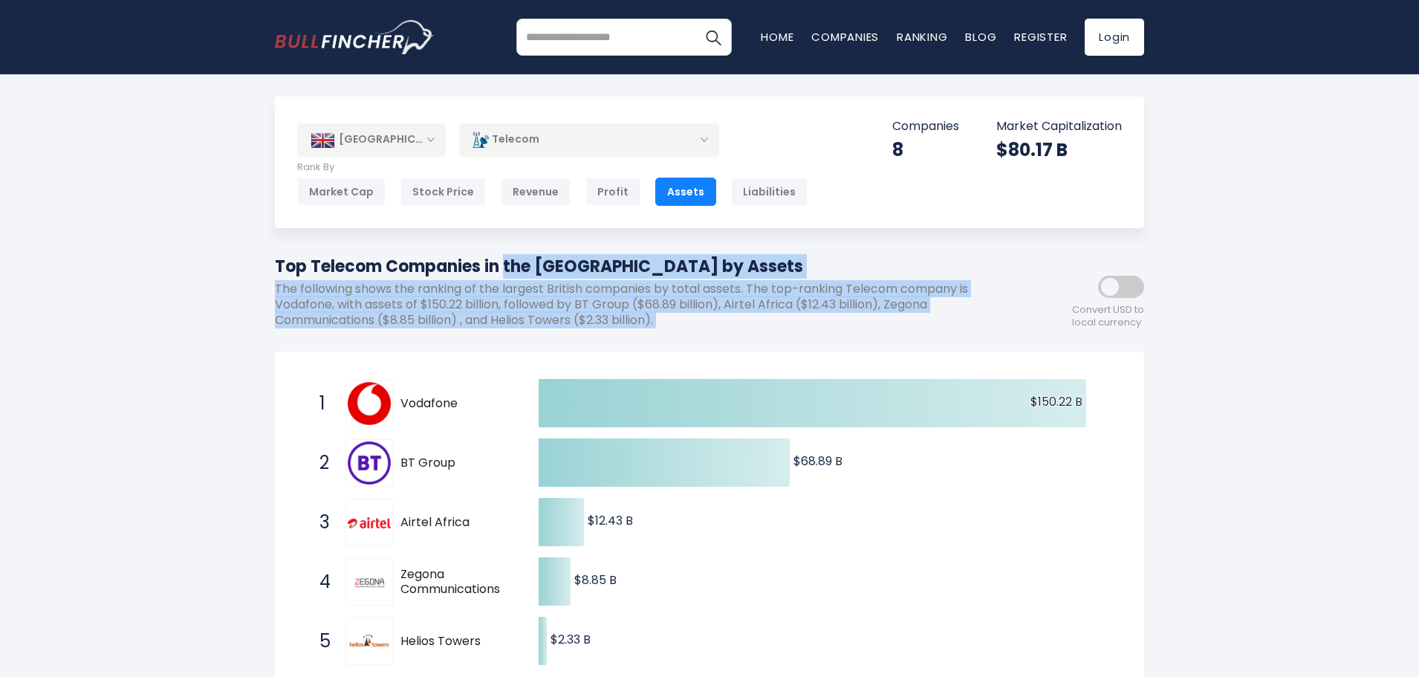
click at [677, 322] on p "The following shows the ranking of the largest British companies by total asset…" at bounding box center [642, 305] width 735 height 46
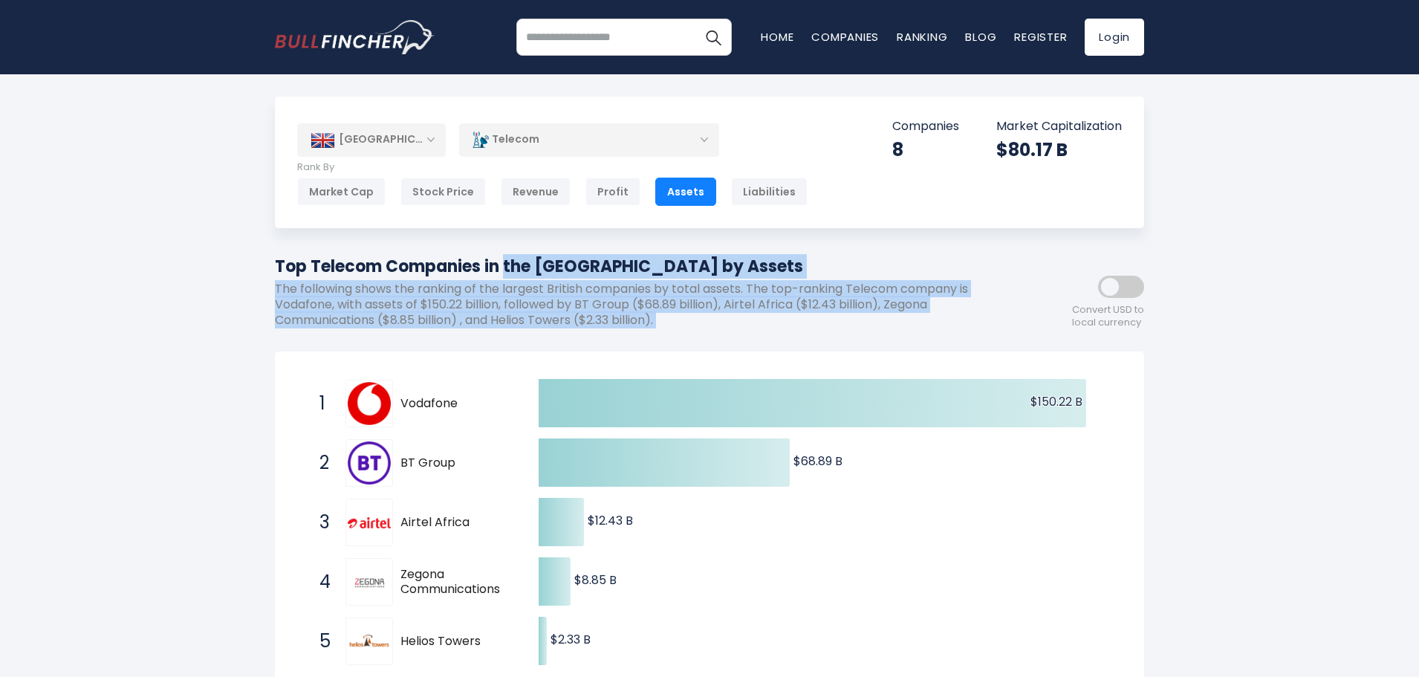
click at [699, 331] on div "Top Telecom Companies in the [GEOGRAPHIC_DATA] by Assets The following shows th…" at bounding box center [642, 296] width 735 height 85
